Goal: Information Seeking & Learning: Learn about a topic

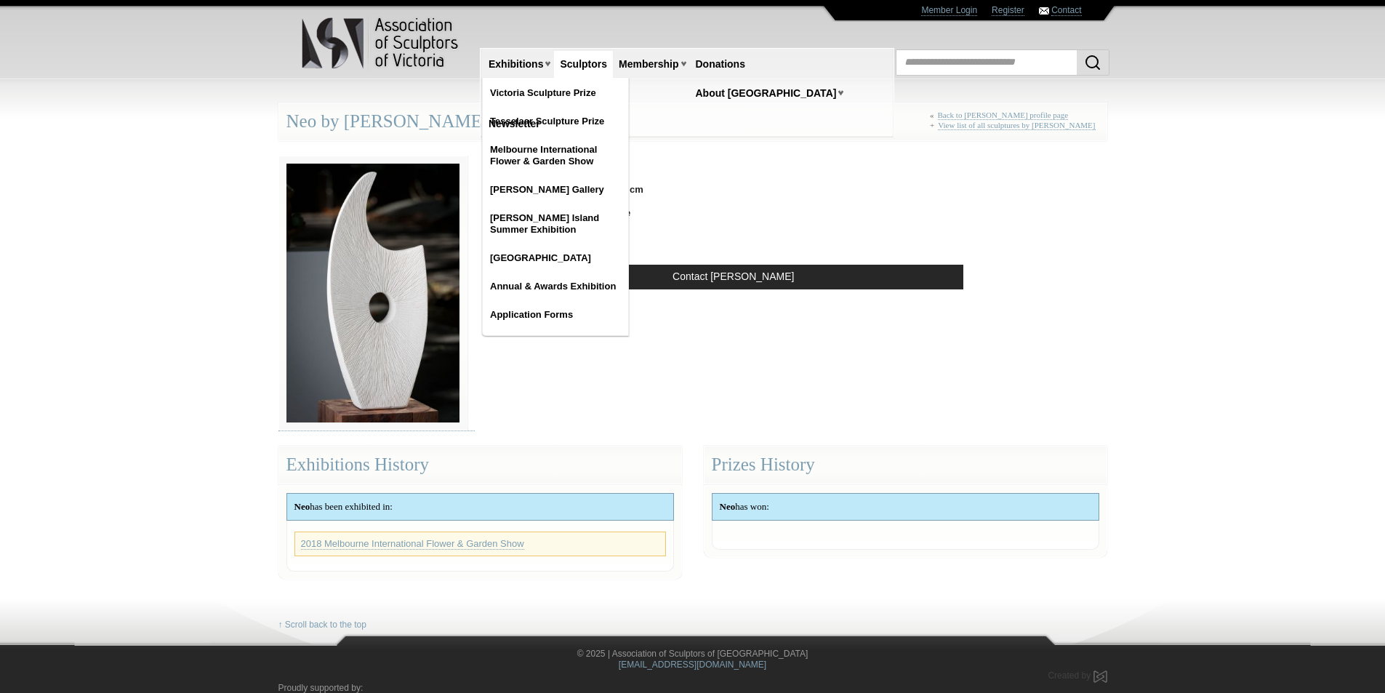
click at [586, 64] on link "Sculptors" at bounding box center [583, 64] width 59 height 27
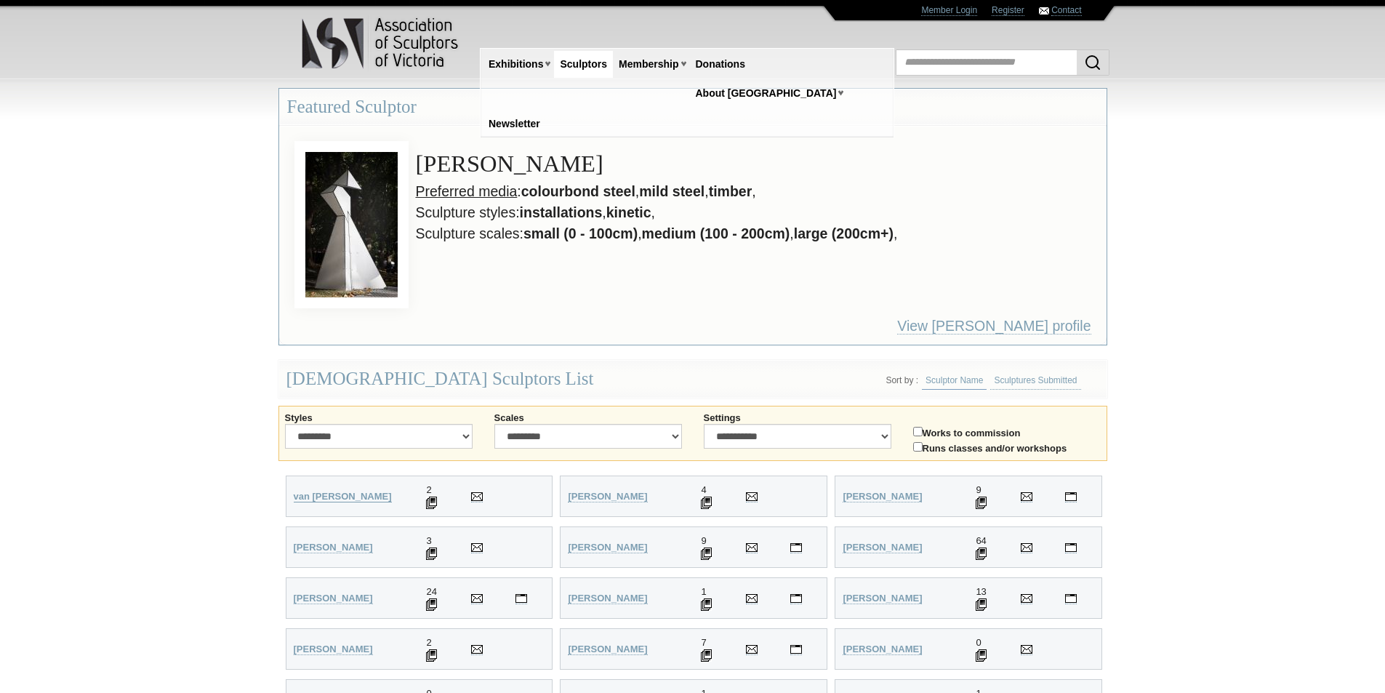
click at [343, 496] on strong "van Wyk-Smit, Wilani" at bounding box center [343, 496] width 98 height 11
